Goal: Task Accomplishment & Management: Manage account settings

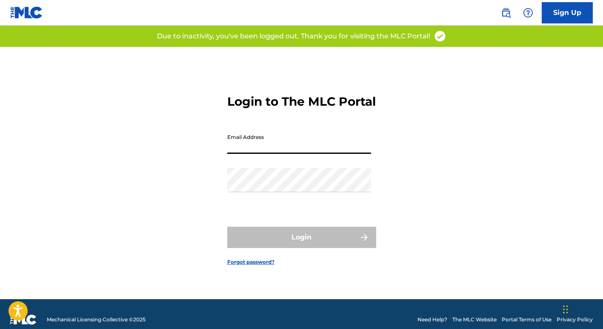
click at [237, 150] on input "Email Address" at bounding box center [299, 141] width 144 height 24
type input "[EMAIL_ADDRESS][DOMAIN_NAME]"
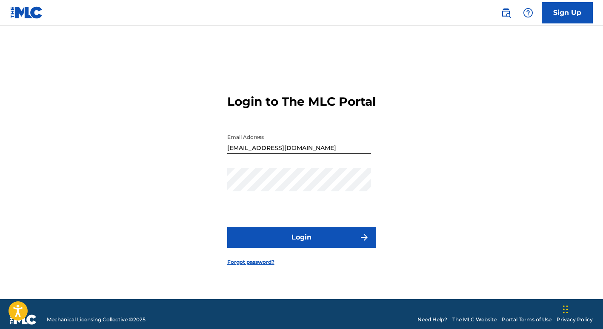
click at [290, 242] on button "Login" at bounding box center [301, 237] width 149 height 21
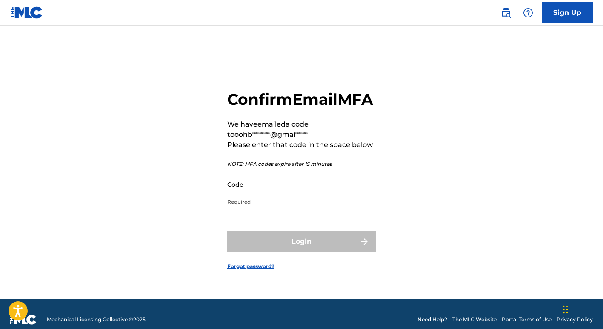
click at [258, 195] on input "Code" at bounding box center [299, 184] width 144 height 24
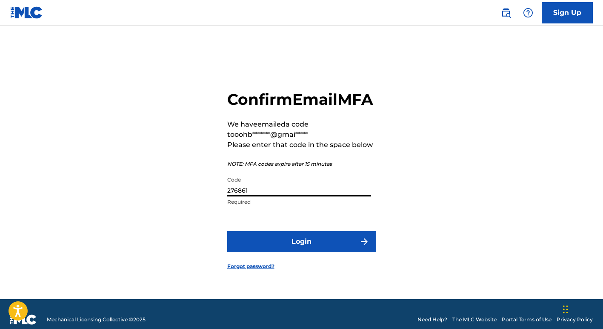
type input "276861"
click at [287, 252] on button "Login" at bounding box center [301, 241] width 149 height 21
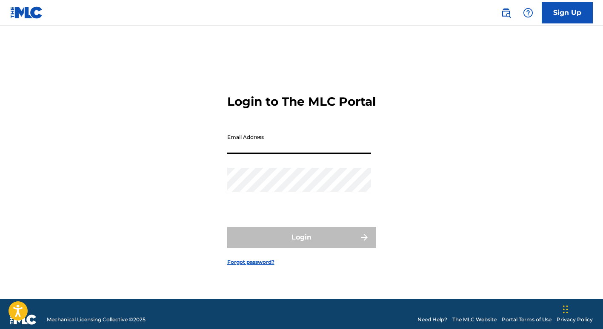
click at [236, 150] on input "Email Address" at bounding box center [299, 141] width 144 height 24
type input "[EMAIL_ADDRESS][DOMAIN_NAME]"
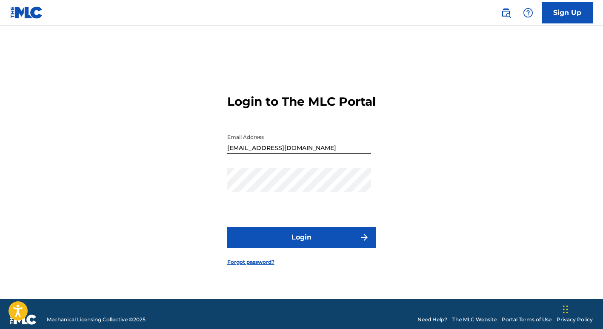
click at [296, 244] on button "Login" at bounding box center [301, 237] width 149 height 21
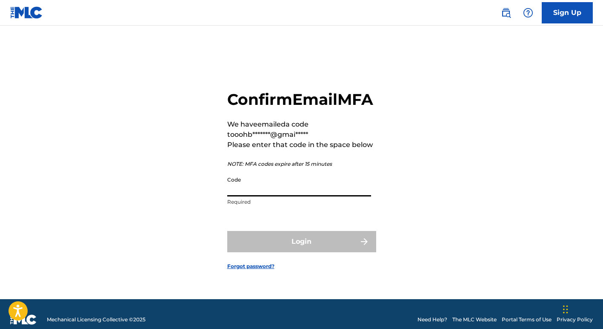
click at [232, 196] on input "Code" at bounding box center [299, 184] width 144 height 24
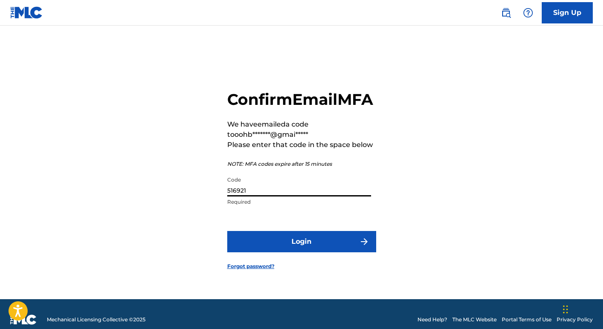
type input "516921"
click at [258, 251] on button "Login" at bounding box center [301, 241] width 149 height 21
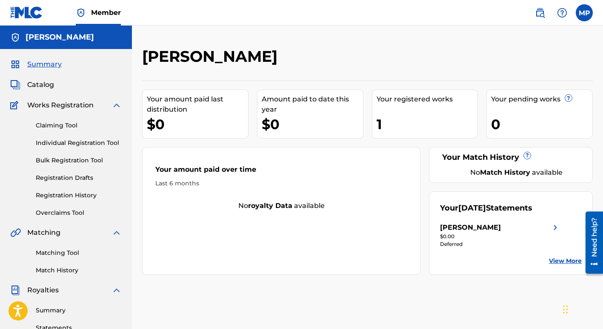
click at [40, 64] on span "Summary" at bounding box center [44, 64] width 34 height 10
click at [26, 11] on img at bounding box center [26, 12] width 33 height 12
click at [48, 125] on link "Claiming Tool" at bounding box center [79, 125] width 86 height 9
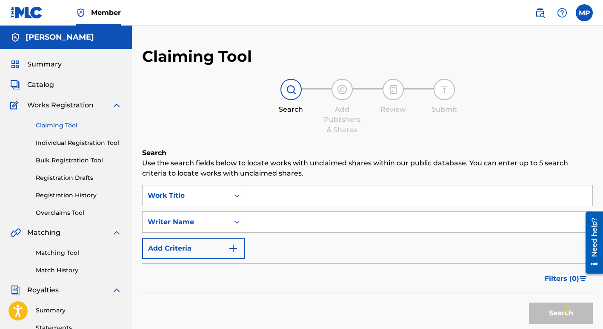
click at [259, 195] on input "Search Form" at bounding box center [418, 195] width 347 height 20
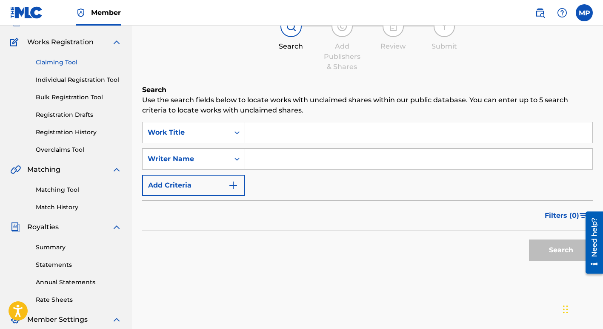
scroll to position [60, 0]
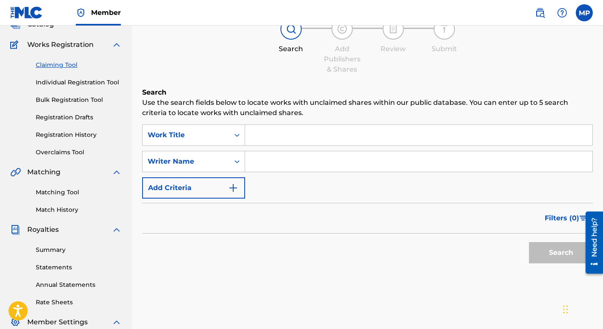
click at [47, 192] on link "Matching Tool" at bounding box center [79, 192] width 86 height 9
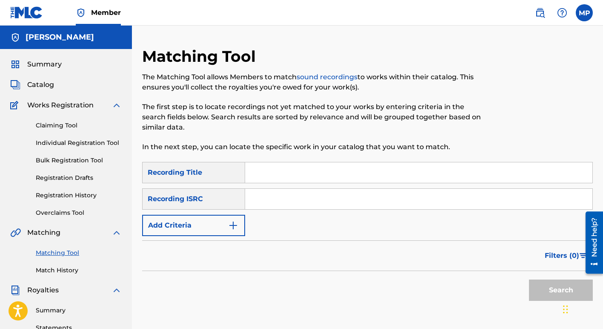
click at [274, 173] on input "Search Form" at bounding box center [418, 172] width 347 height 20
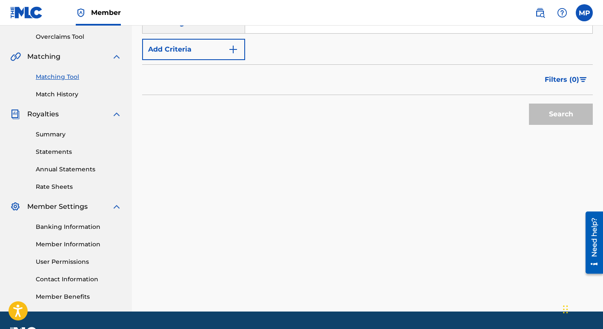
scroll to position [182, 0]
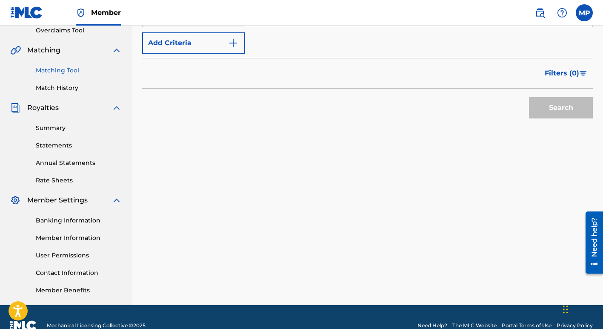
click at [584, 72] on img "Search Form" at bounding box center [583, 73] width 7 height 5
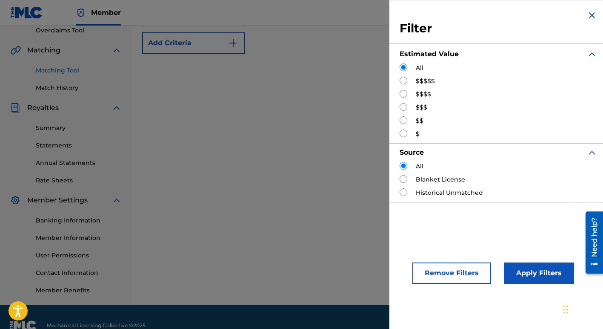
click at [429, 308] on div "Filter Estimated Value All $$$$$ $$$$ $$$ $$ $ Source All Blanket License Histo…" at bounding box center [499, 164] width 218 height 329
click at [59, 60] on div "Matching Tool Match History" at bounding box center [66, 73] width 112 height 37
click at [63, 48] on div "Matching" at bounding box center [66, 50] width 112 height 10
click at [588, 14] on img "Search Form" at bounding box center [592, 15] width 10 height 10
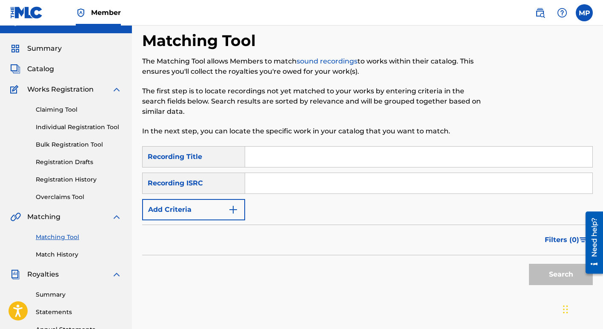
scroll to position [13, 0]
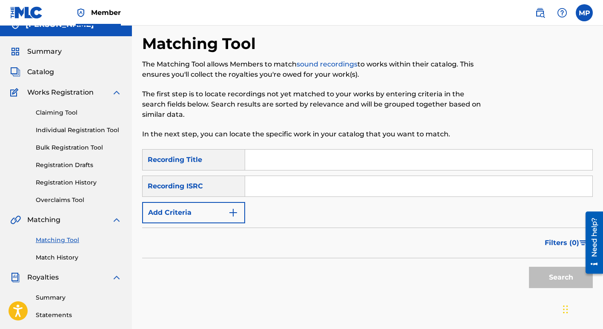
click at [41, 70] on span "Catalog" at bounding box center [40, 72] width 27 height 10
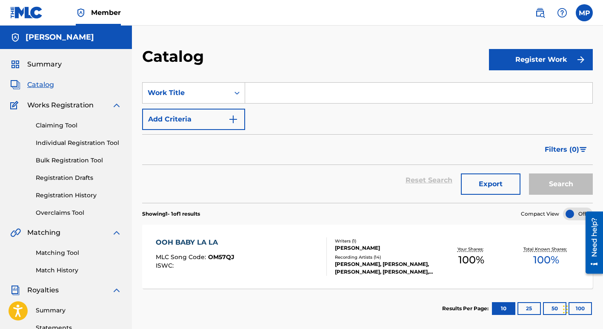
click at [227, 269] on div "OOH BABY LA LA MLC Song Code : OM57QJ ISWC :" at bounding box center [195, 256] width 79 height 38
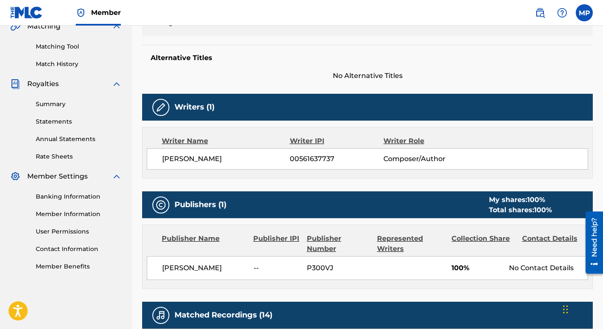
scroll to position [212, 0]
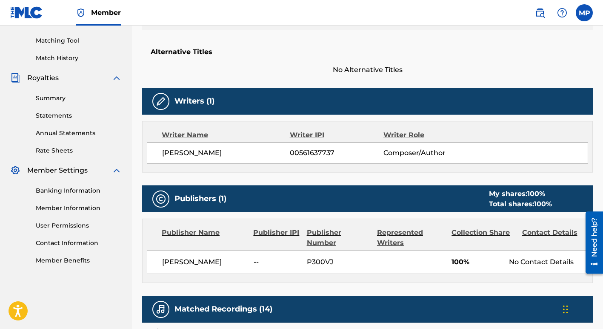
click at [187, 233] on div "Publisher Name" at bounding box center [204, 237] width 85 height 20
click at [192, 261] on span "MARGIE PEREZ" at bounding box center [204, 262] width 85 height 10
click at [216, 260] on span "MARGIE PEREZ" at bounding box center [204, 262] width 85 height 10
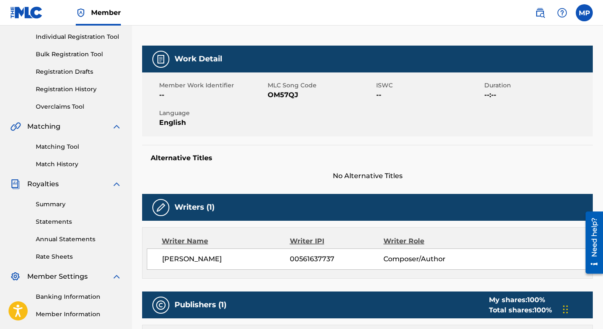
scroll to position [0, 0]
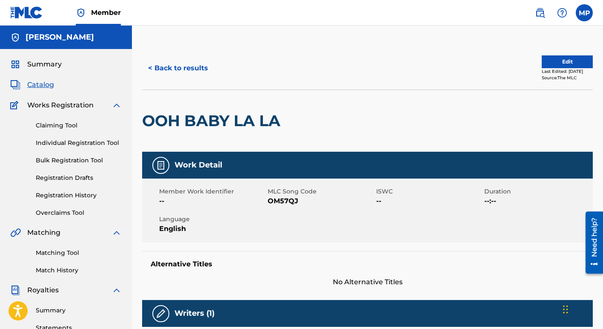
click at [562, 60] on button "Edit" at bounding box center [567, 61] width 51 height 13
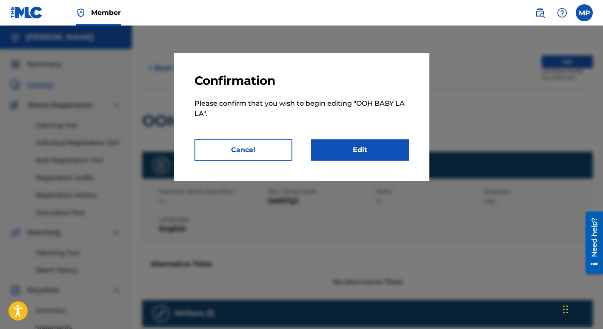
click at [336, 152] on link "Edit" at bounding box center [360, 149] width 98 height 21
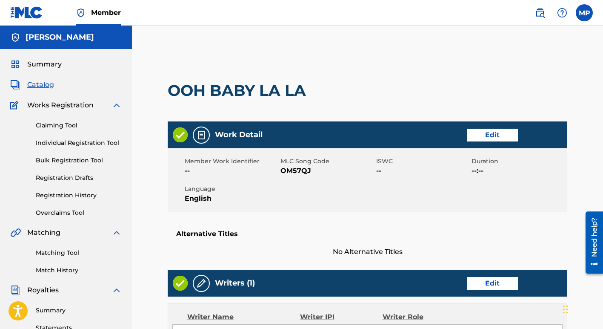
click at [380, 172] on span "--" at bounding box center [423, 171] width 94 height 10
click at [485, 132] on link "Edit" at bounding box center [492, 135] width 51 height 13
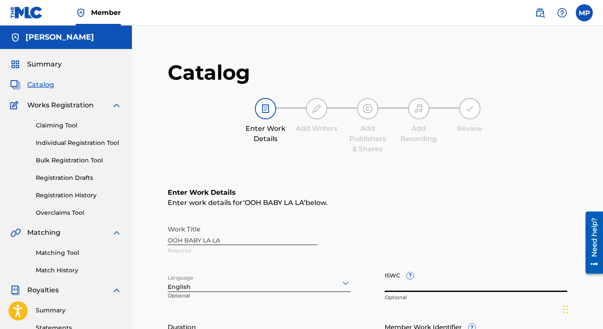
click at [416, 284] on input "ISWC ?" at bounding box center [476, 279] width 183 height 24
type input "T-9048163571"
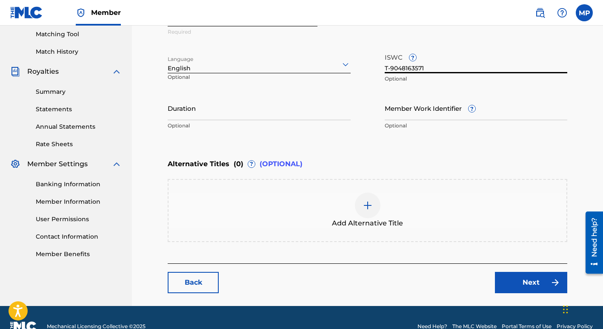
scroll to position [236, 0]
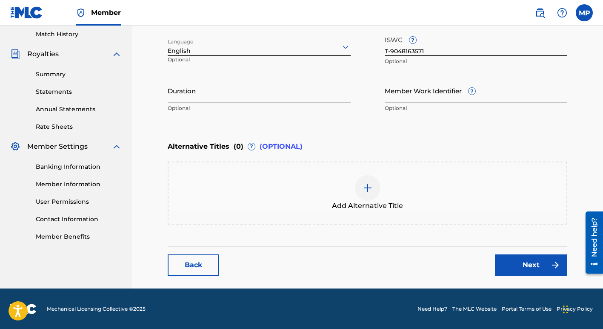
click at [509, 261] on link "Next" at bounding box center [531, 264] width 72 height 21
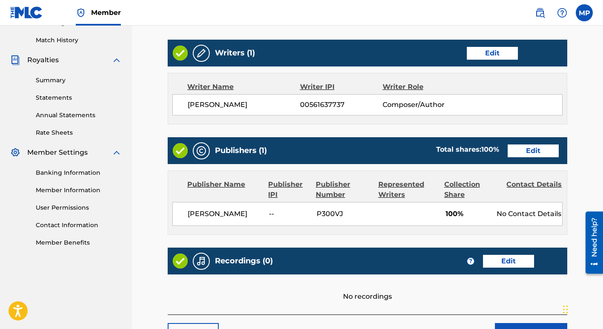
scroll to position [231, 0]
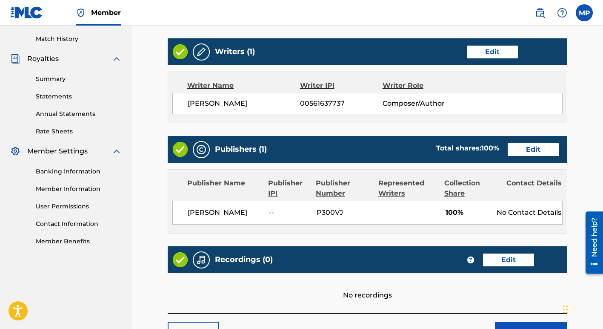
click at [529, 147] on link "Edit" at bounding box center [533, 149] width 51 height 13
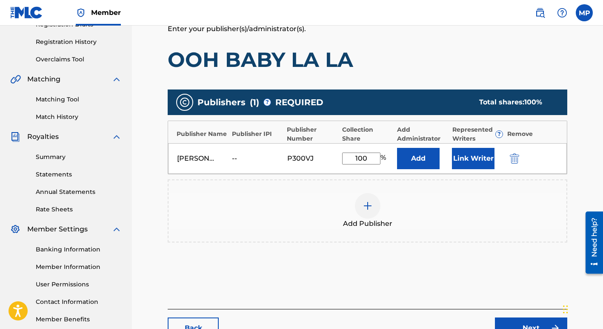
scroll to position [158, 0]
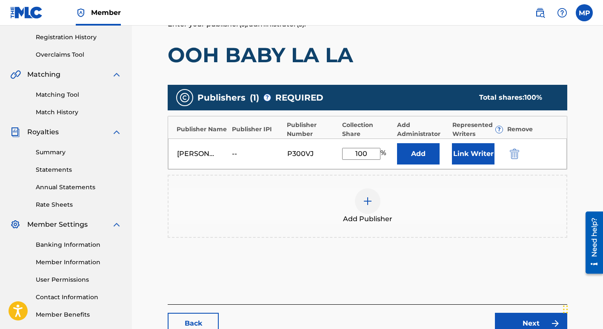
click at [192, 152] on div "MARGIE PEREZ" at bounding box center [196, 154] width 38 height 10
click at [208, 154] on div "MARGIE PEREZ" at bounding box center [196, 154] width 38 height 10
click at [236, 152] on div "--" at bounding box center [251, 154] width 38 height 10
click at [244, 152] on div "--" at bounding box center [251, 154] width 38 height 10
click at [196, 127] on div "Publisher Name" at bounding box center [202, 129] width 51 height 9
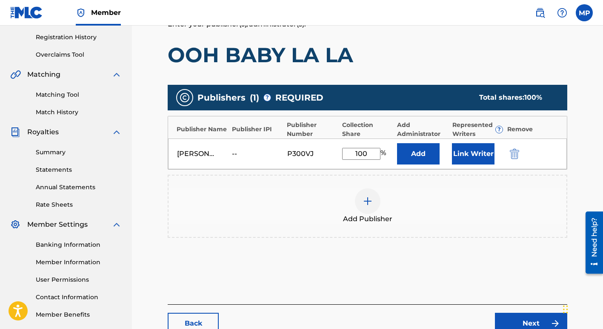
click at [258, 128] on div "Publisher IPI" at bounding box center [257, 129] width 51 height 9
click at [368, 201] on img at bounding box center [368, 201] width 10 height 10
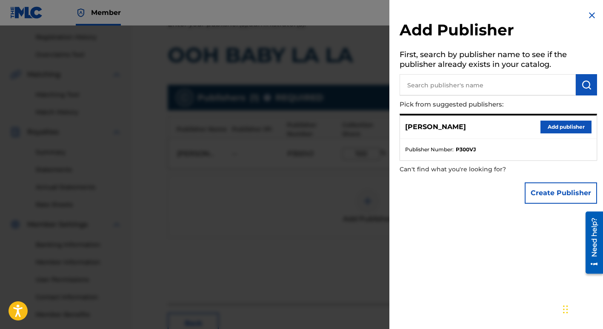
click at [444, 86] on input "text" at bounding box center [488, 84] width 176 height 21
type input "Margie Perez Music"
click at [584, 83] on img "submit" at bounding box center [587, 85] width 10 height 10
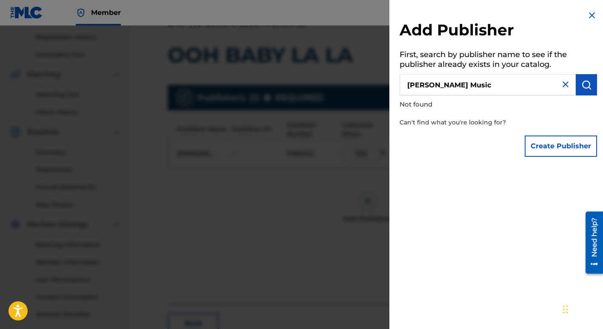
click at [554, 146] on button "Create Publisher" at bounding box center [561, 145] width 72 height 21
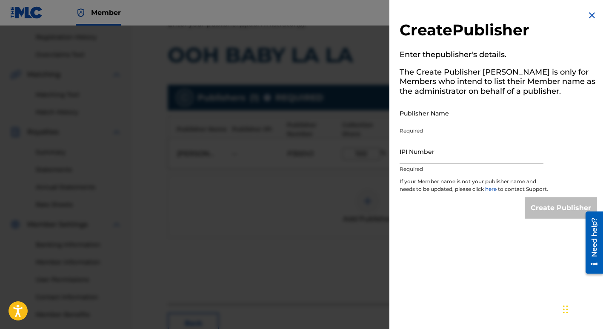
click at [420, 121] on input "Publisher Name" at bounding box center [472, 113] width 144 height 24
type input "Margie Perez Music"
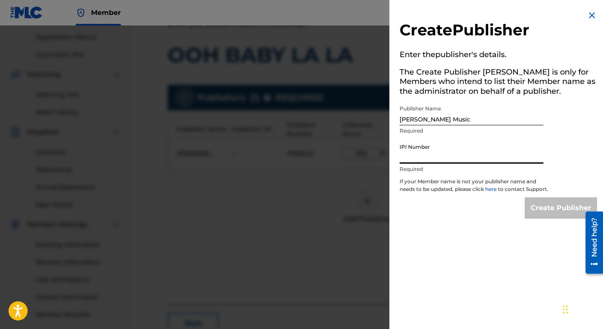
click at [405, 160] on input "IPI Number" at bounding box center [472, 151] width 144 height 24
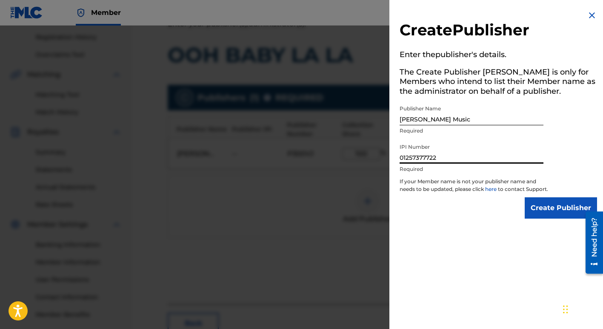
type input "01257377722"
click at [555, 215] on input "Create Publisher" at bounding box center [561, 207] width 72 height 21
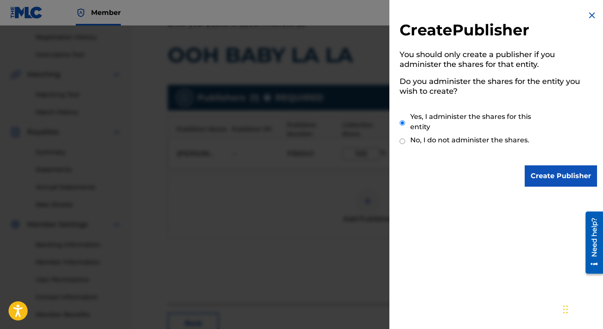
click at [568, 176] on input "Create Publisher" at bounding box center [561, 175] width 72 height 21
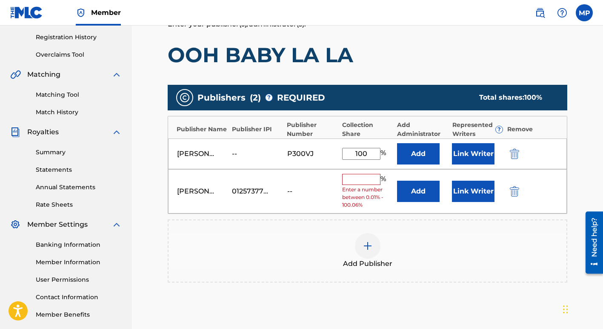
click at [353, 179] on input "text" at bounding box center [361, 179] width 38 height 11
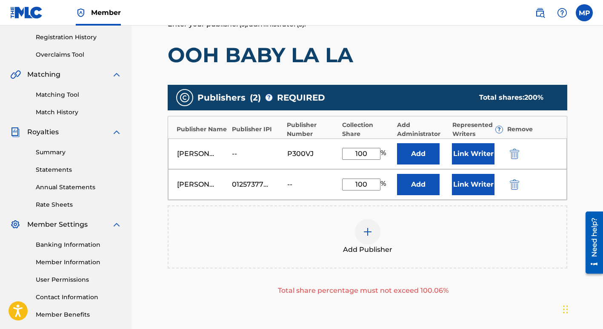
type input "100"
click at [397, 143] on button "Add" at bounding box center [418, 153] width 43 height 21
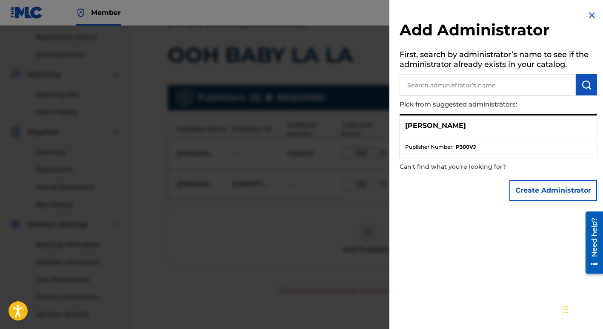
click at [588, 12] on img at bounding box center [592, 15] width 10 height 10
